Goal: Task Accomplishment & Management: Manage account settings

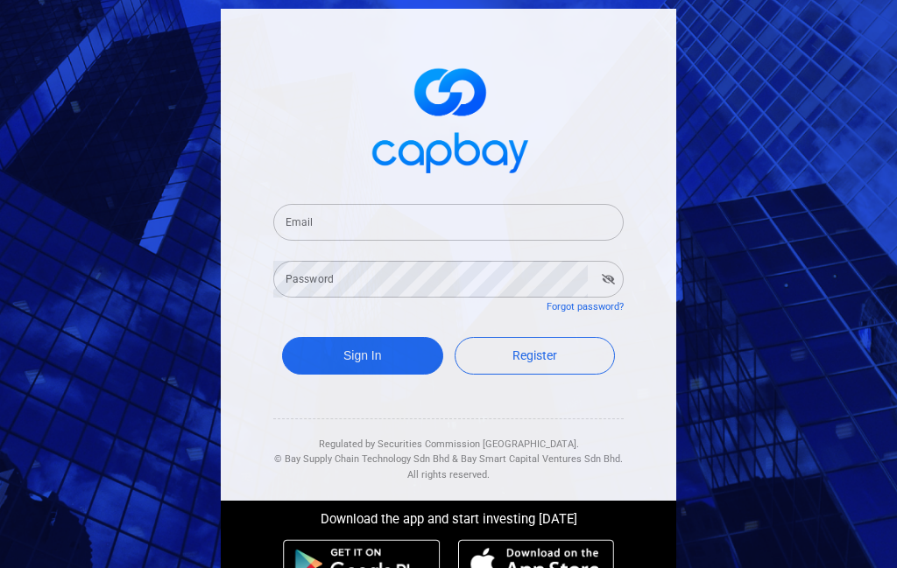
click at [414, 215] on input "Email" at bounding box center [448, 222] width 350 height 37
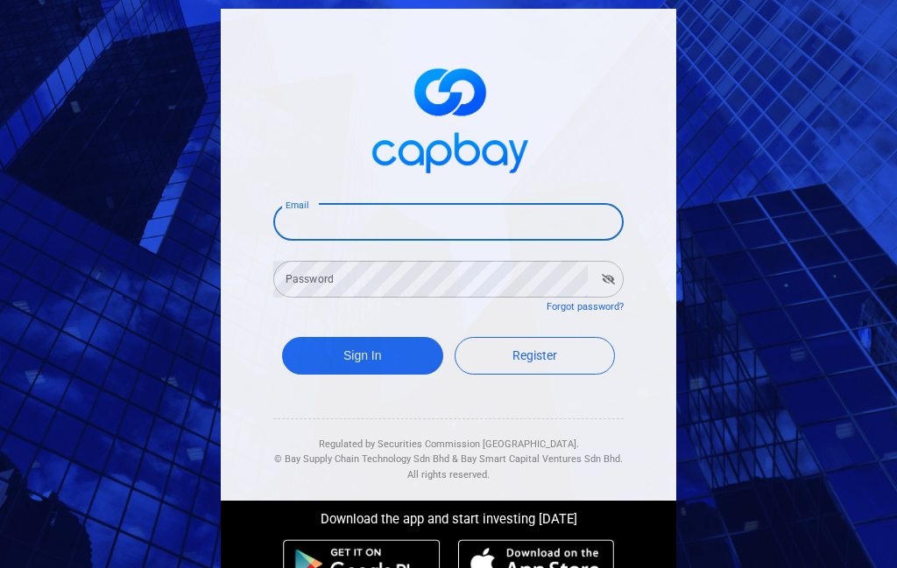
type input "[EMAIL_ADDRESS][DOMAIN_NAME]"
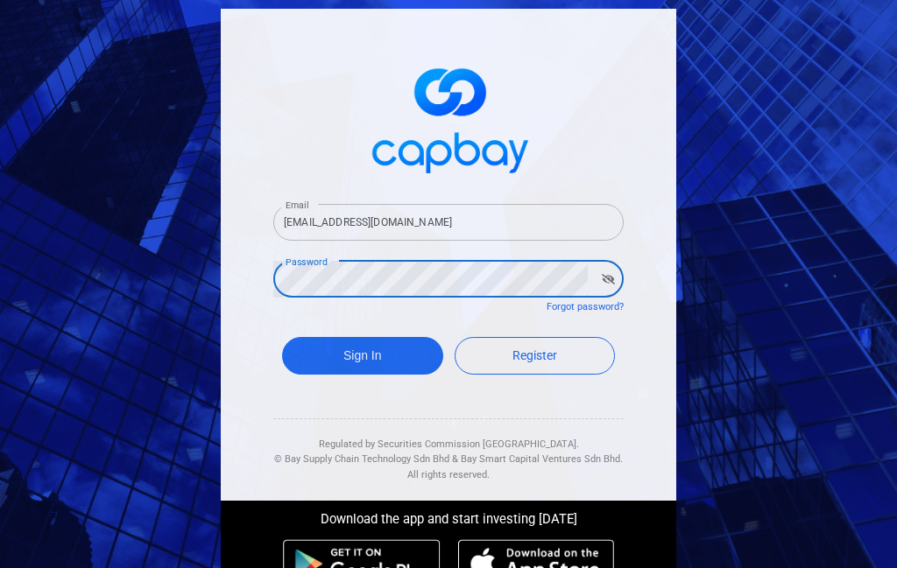
click at [282, 337] on button "Sign In" at bounding box center [362, 356] width 161 height 38
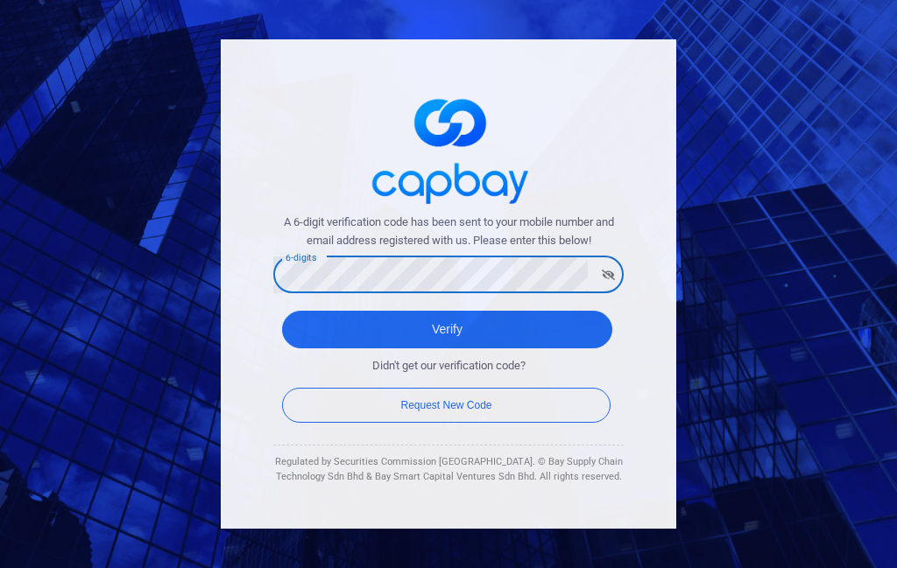
click at [282, 311] on button "Verify" at bounding box center [447, 330] width 330 height 38
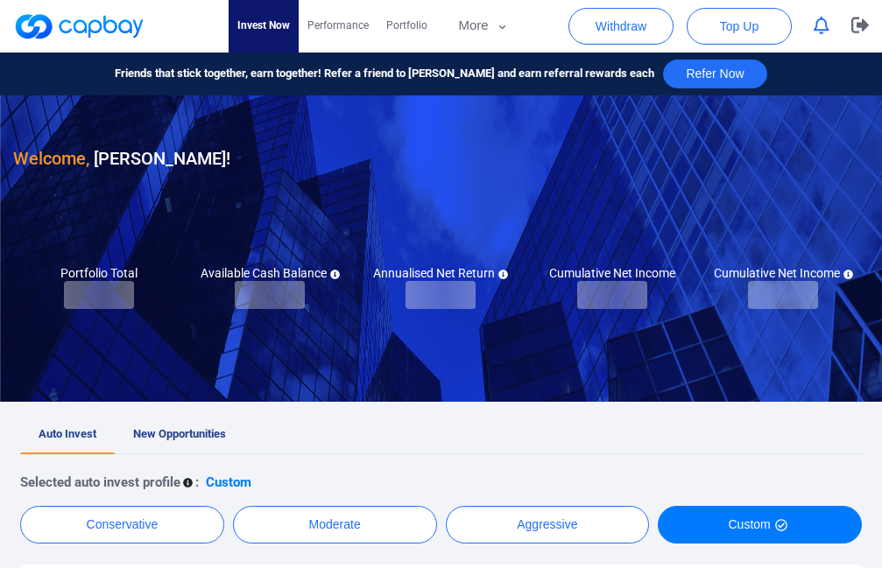
checkbox input "true"
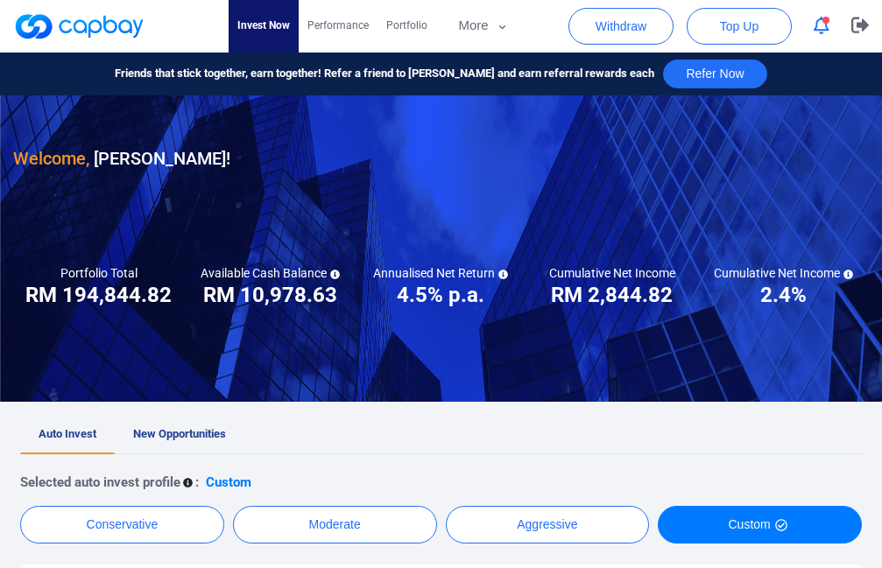
click at [822, 18] on span "button" at bounding box center [825, 20] width 7 height 7
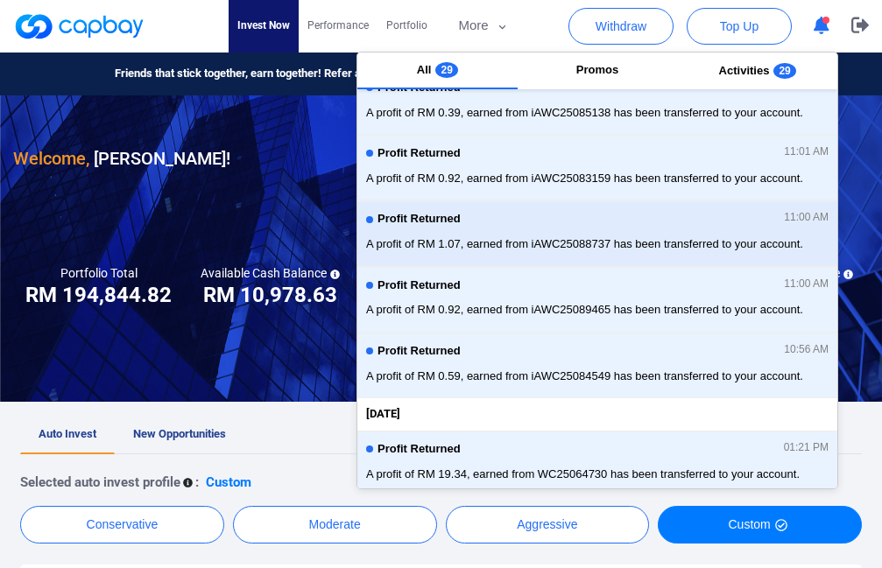
scroll to position [393, 0]
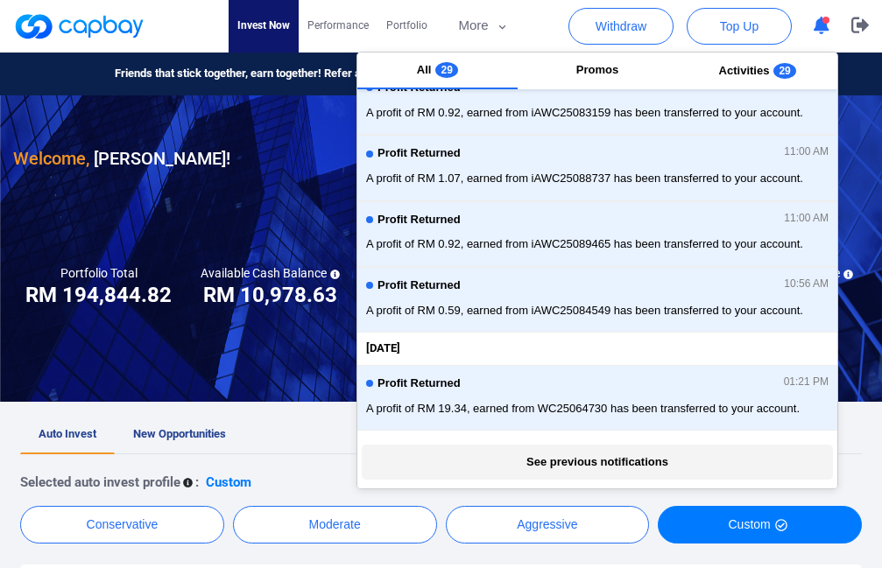
click at [575, 455] on button "See previous notifications" at bounding box center [597, 462] width 470 height 35
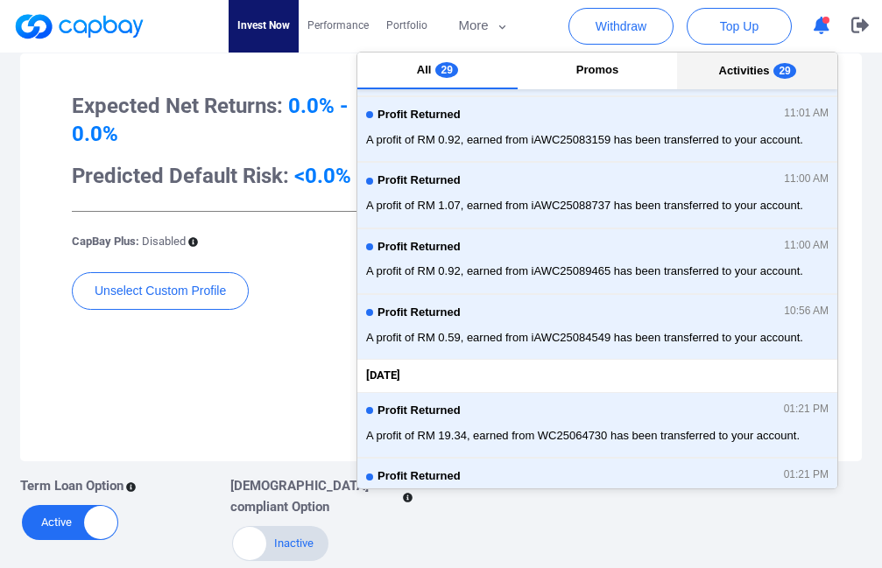
scroll to position [365, 0]
click at [754, 73] on span "Activities" at bounding box center [744, 70] width 51 height 13
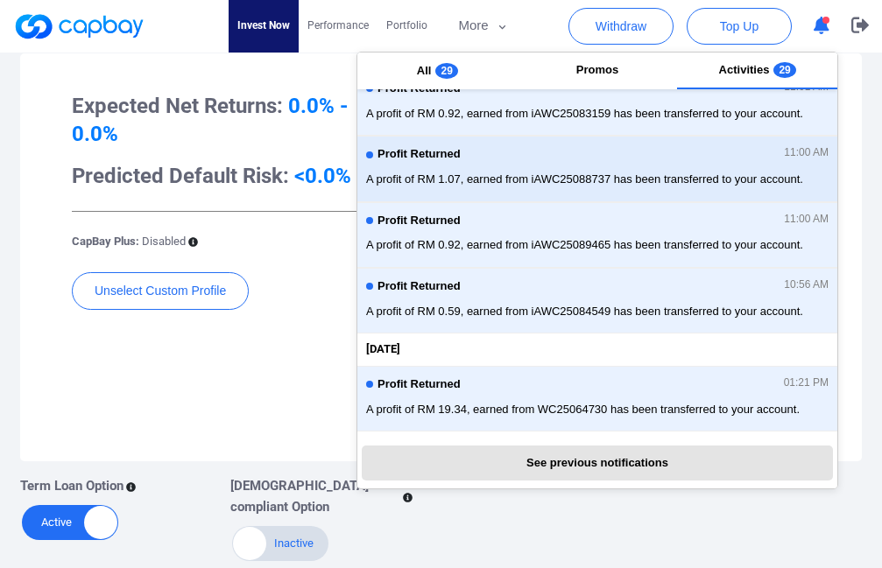
scroll to position [393, 0]
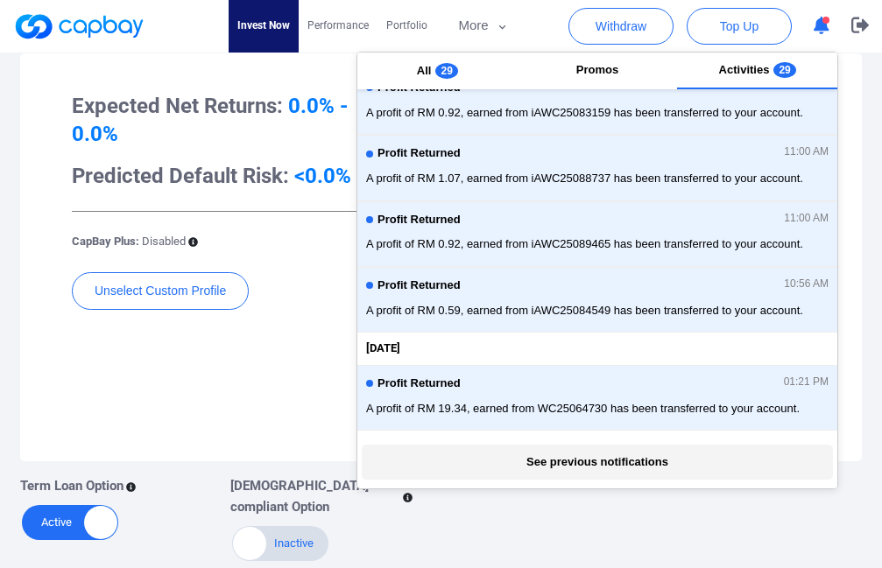
click at [572, 455] on button "See previous notifications" at bounding box center [597, 462] width 470 height 35
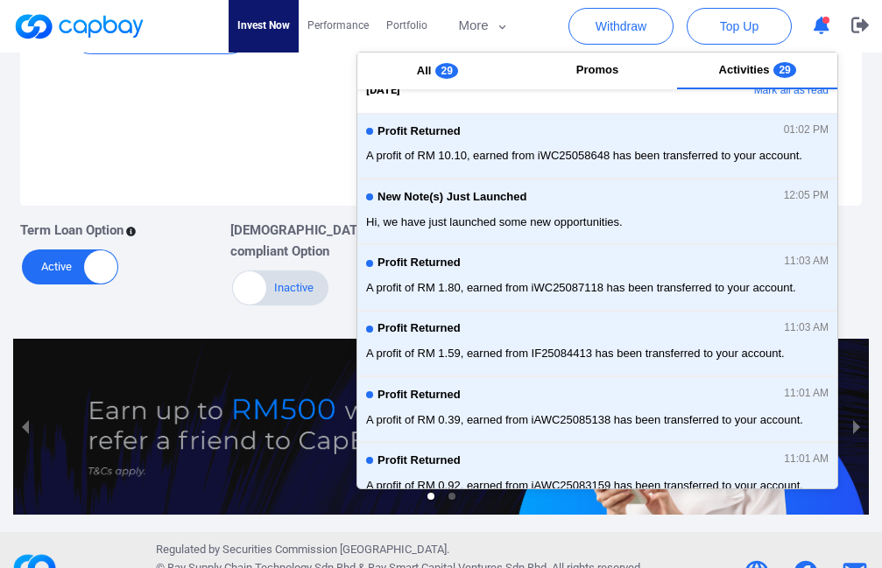
scroll to position [0, 0]
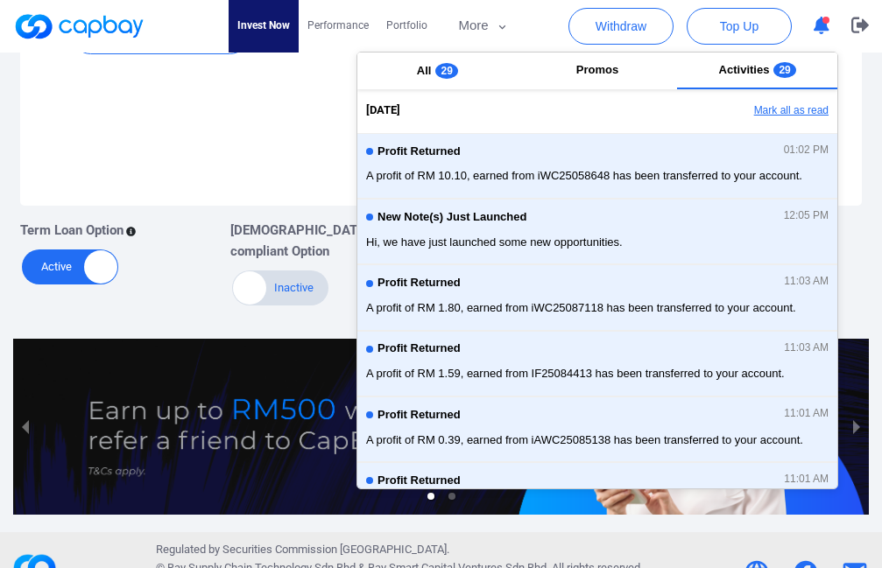
click at [778, 115] on button "Mark all as read" at bounding box center [743, 111] width 188 height 30
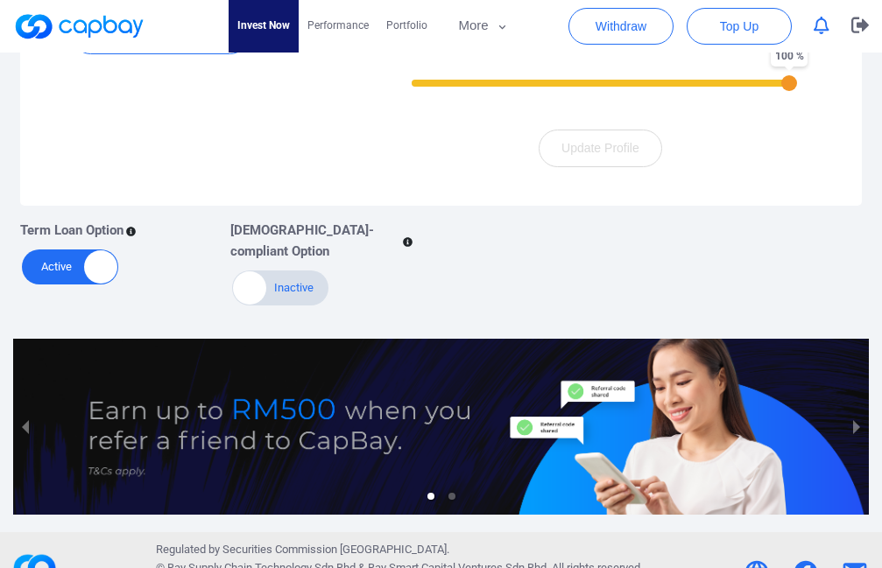
click at [850, 111] on div "Expected Net Returns: 0.0% - 0.0% Predicted Default Risk: <0.0% CapBay Plus: Di…" at bounding box center [441, 2] width 842 height 408
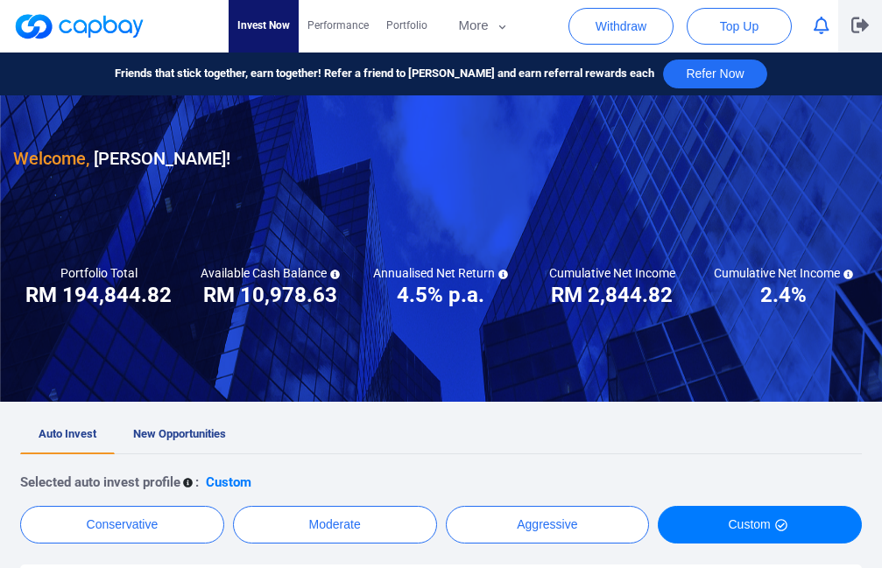
click at [854, 30] on icon "button" at bounding box center [860, 25] width 18 height 17
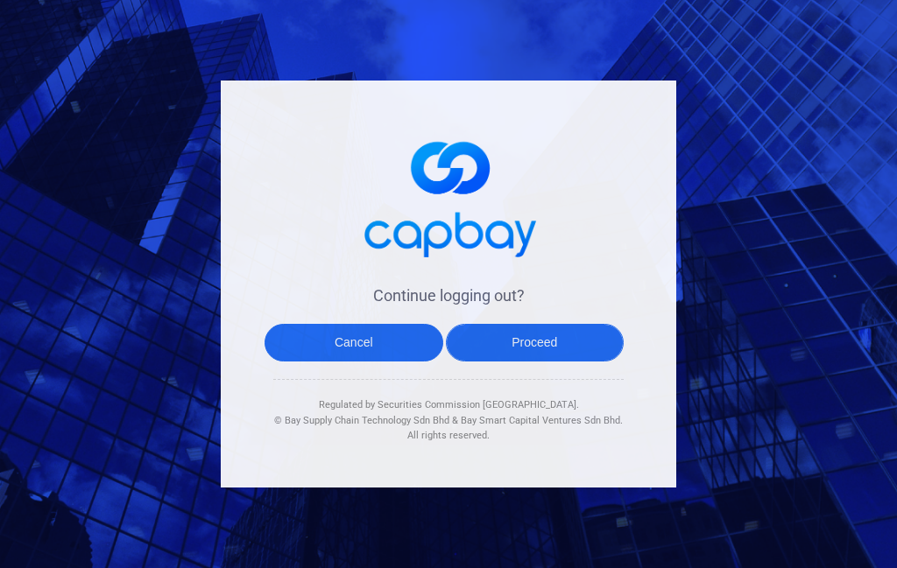
click at [519, 338] on button "Proceed" at bounding box center [535, 343] width 179 height 38
